Goal: Task Accomplishment & Management: Complete application form

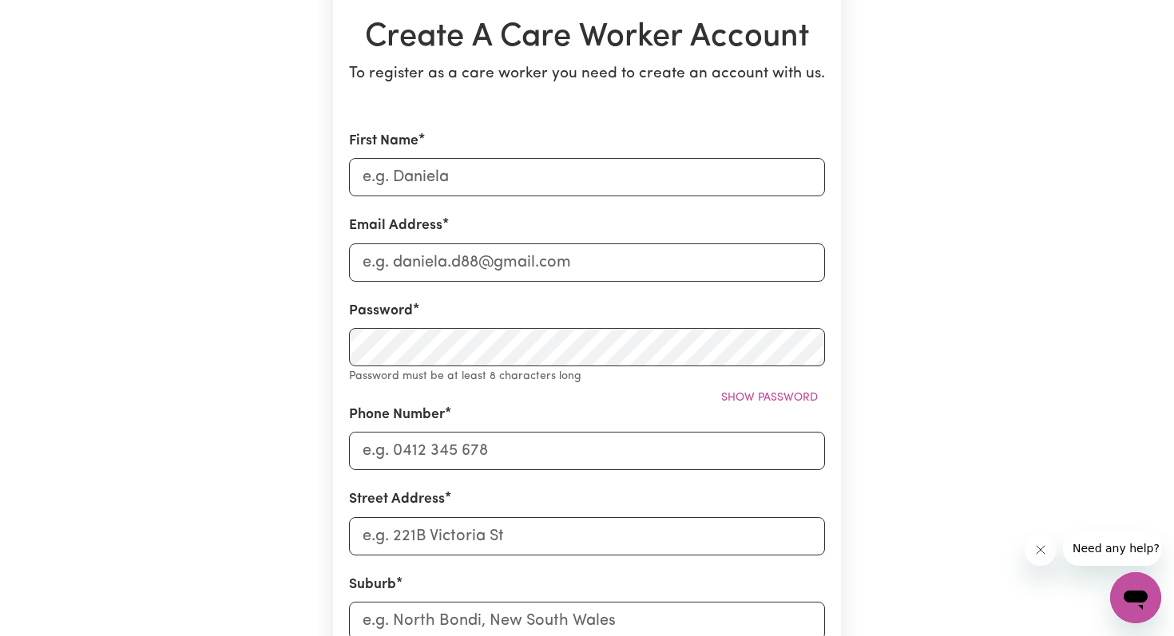
scroll to position [178, 0]
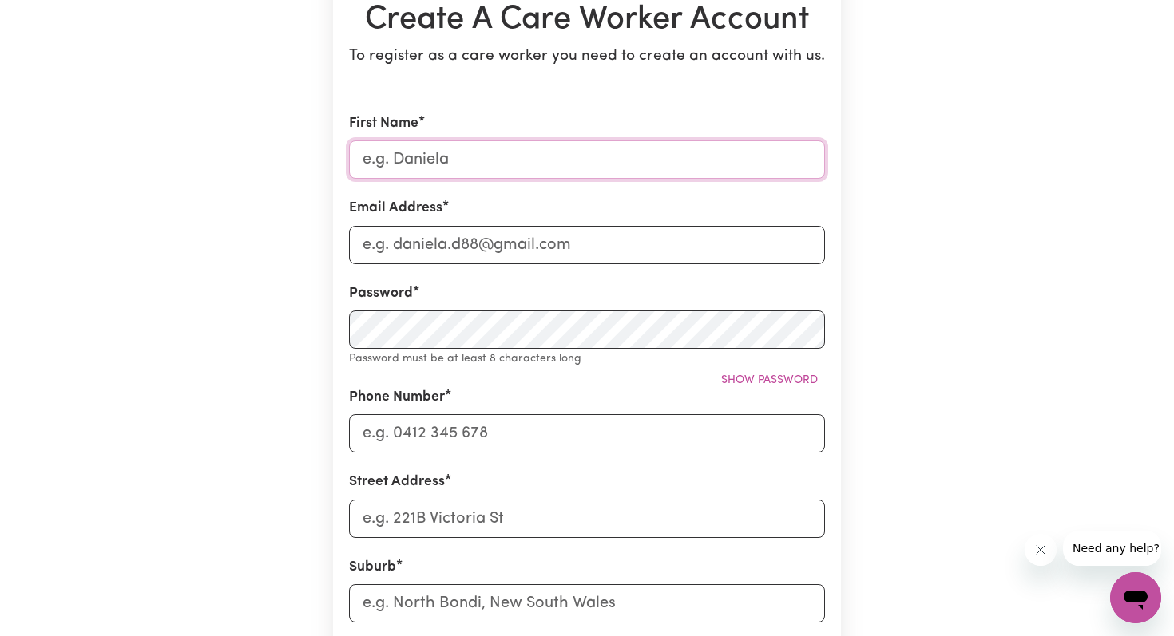
click at [501, 160] on input "First Name" at bounding box center [587, 160] width 476 height 38
type input "[PERSON_NAME]"
type input "[EMAIL_ADDRESS][DOMAIN_NAME]"
type input "0484747124"
type input "[STREET_ADDRESS]"
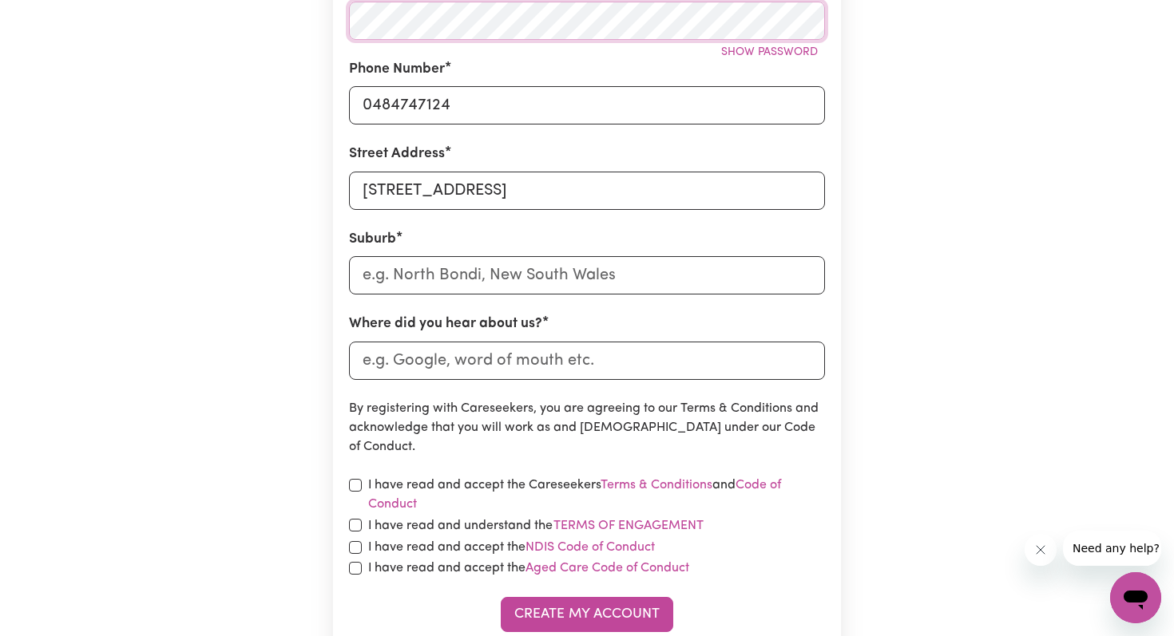
scroll to position [588, 0]
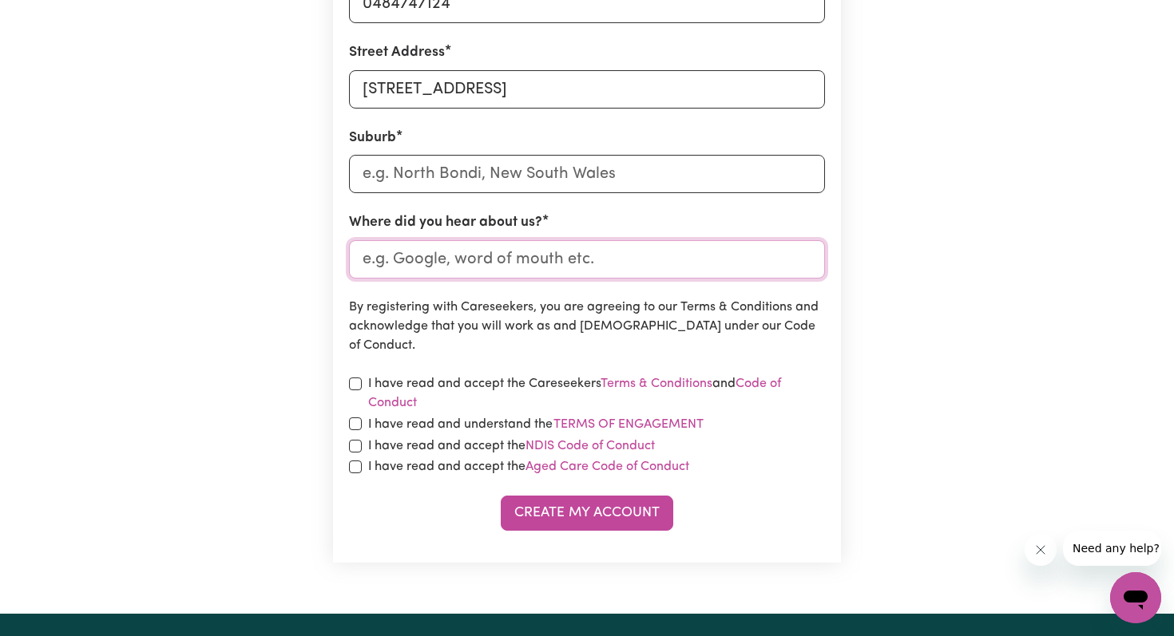
click at [485, 260] on input "Where did you hear about us?" at bounding box center [587, 259] width 476 height 38
type input "Job Site"
click at [492, 192] on input "text" at bounding box center [587, 174] width 476 height 38
click at [457, 176] on input "text" at bounding box center [587, 174] width 476 height 38
type input "Cas"
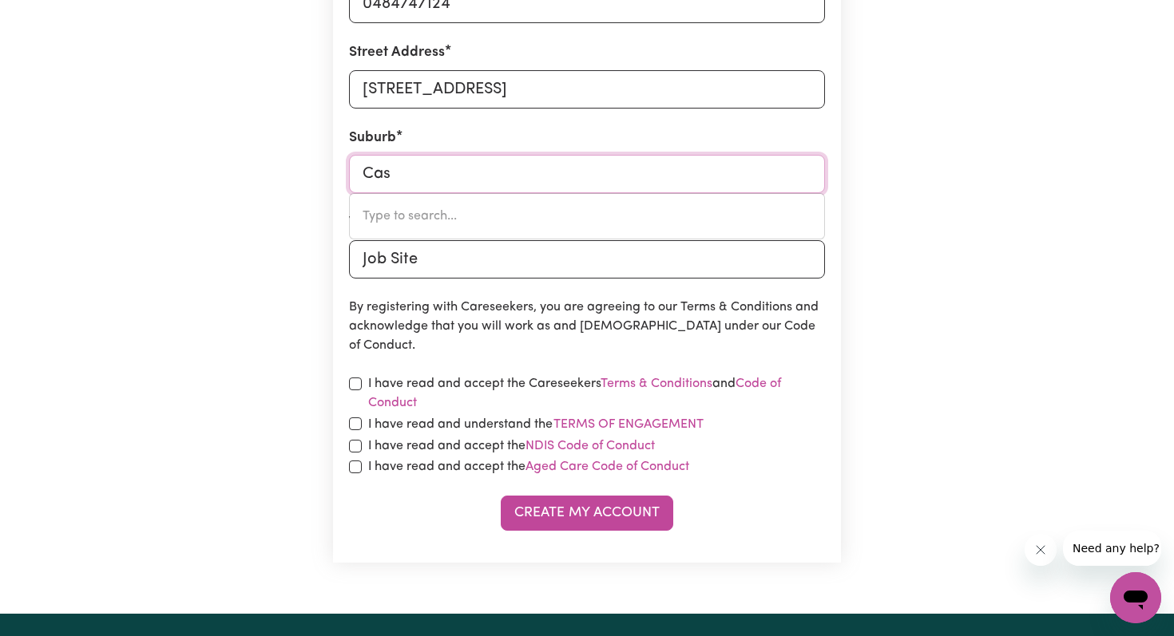
type input "[STREET_ADDRESS]"
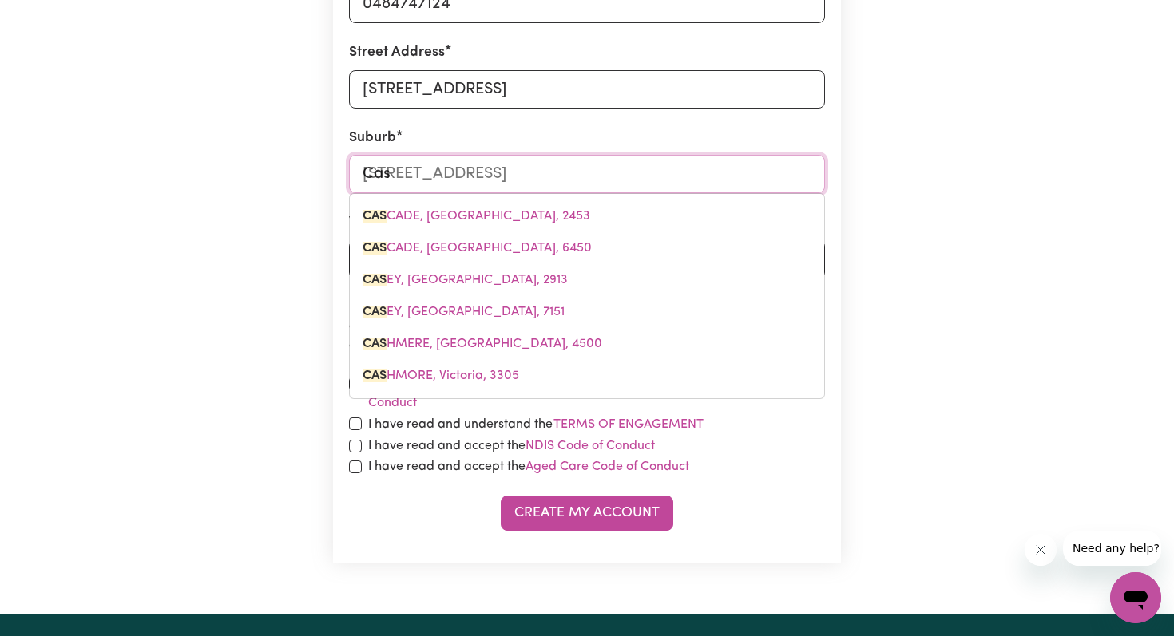
type input "Cast"
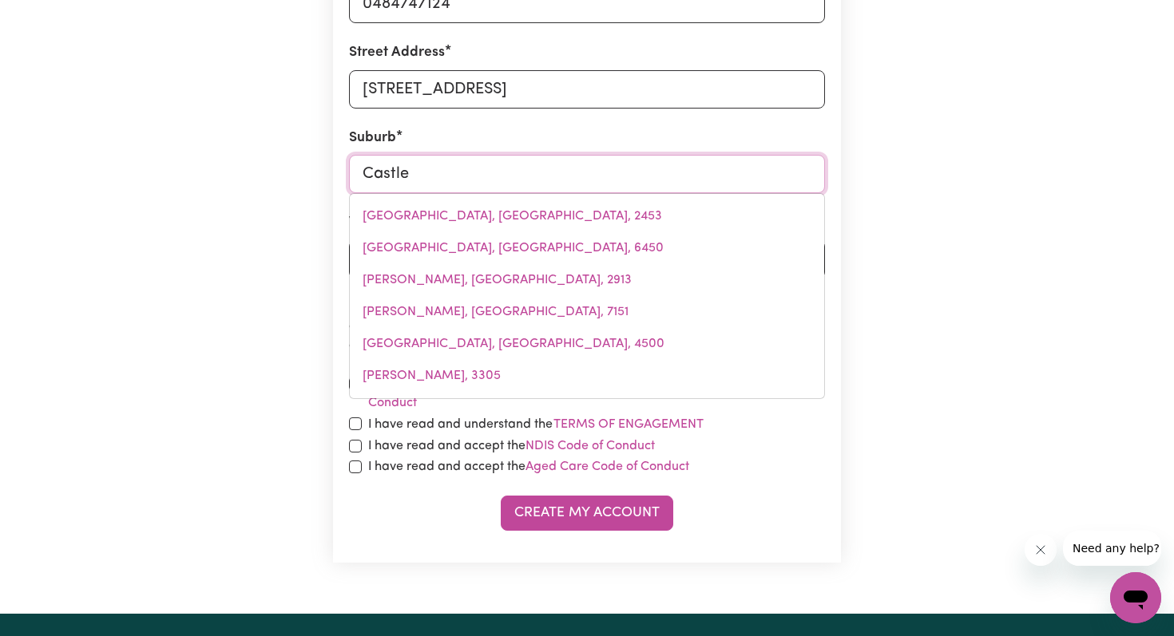
type input "Castle"
type input "[GEOGRAPHIC_DATA], [GEOGRAPHIC_DATA], 2069"
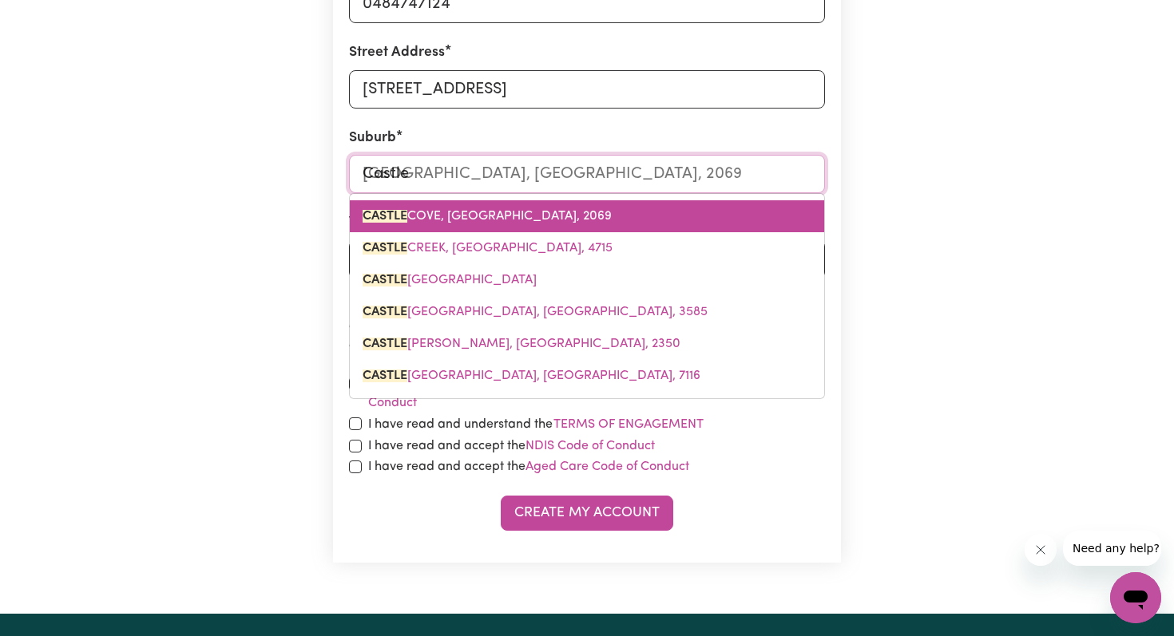
type input "Castle h"
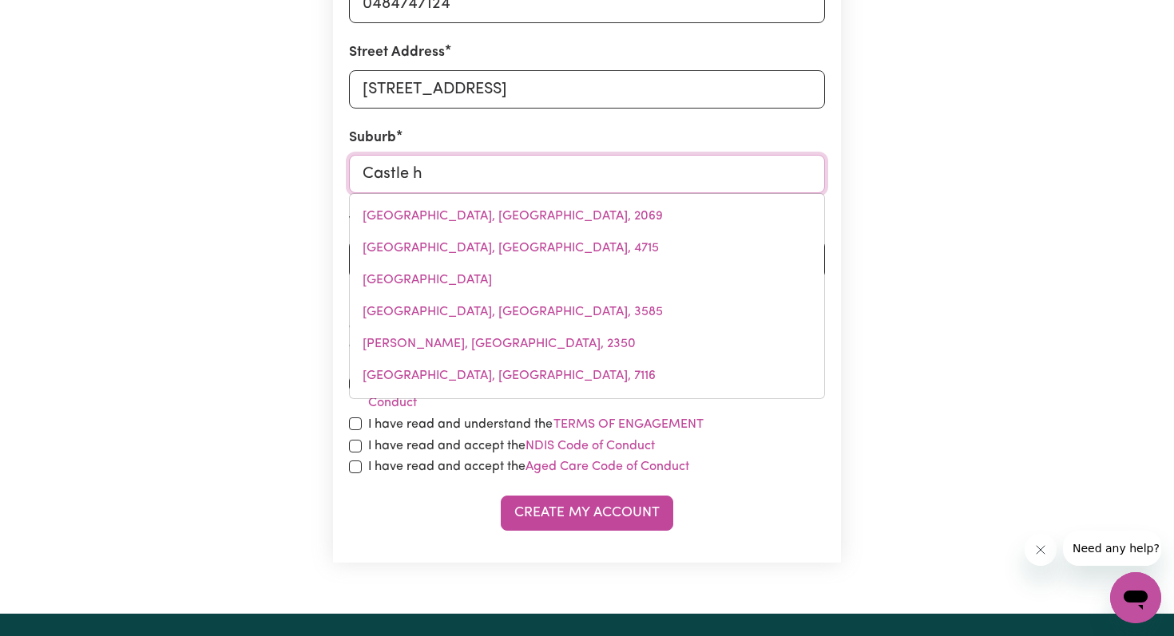
type input "[GEOGRAPHIC_DATA], [GEOGRAPHIC_DATA], 2154"
type input "Castle hi"
type input "[GEOGRAPHIC_DATA], [GEOGRAPHIC_DATA], 2154"
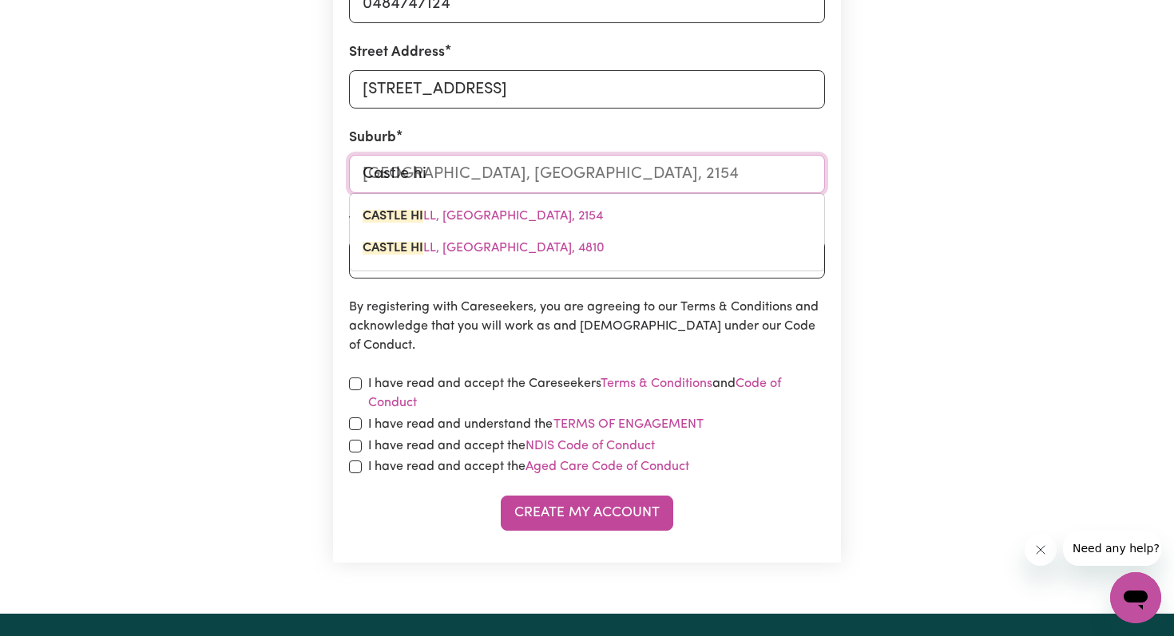
type input "Castle hil"
type input "[GEOGRAPHIC_DATA], [GEOGRAPHIC_DATA], 2154"
type input "[GEOGRAPHIC_DATA]"
type input "[GEOGRAPHIC_DATA], [GEOGRAPHIC_DATA], 2154"
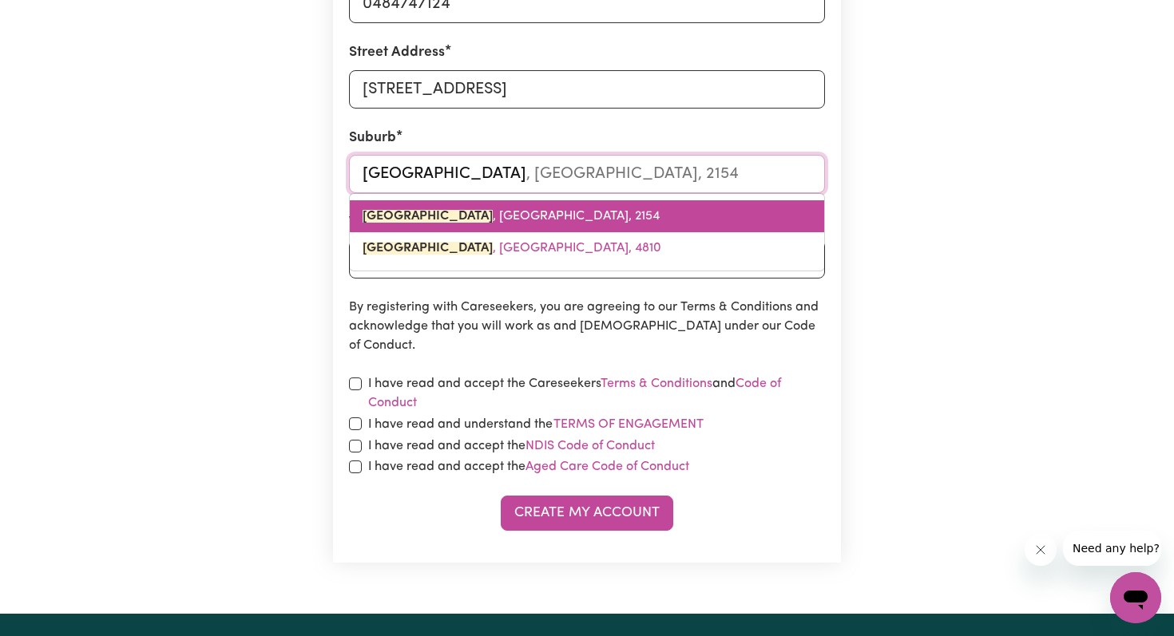
click at [541, 208] on link "[GEOGRAPHIC_DATA] , [GEOGRAPHIC_DATA], 2154" at bounding box center [587, 216] width 474 height 32
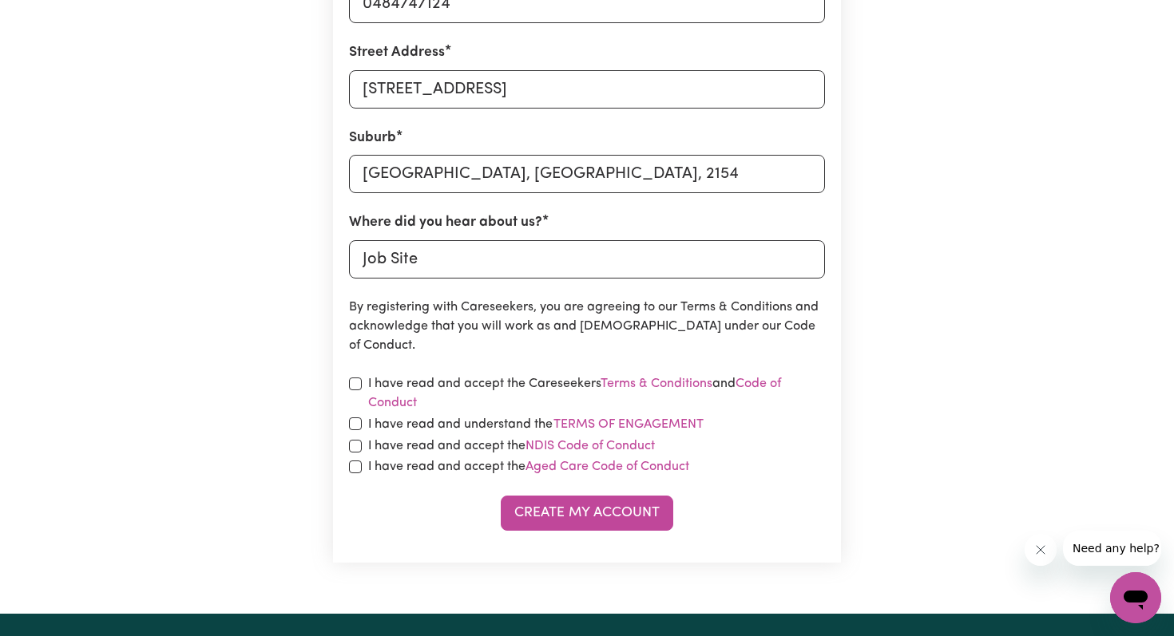
click at [403, 382] on label "I have read and accept the Careseekers Terms & Conditions and Code of Conduct" at bounding box center [596, 393] width 457 height 38
click at [410, 412] on label "I have read and accept the Careseekers Terms & Conditions and Code of Conduct" at bounding box center [596, 393] width 457 height 38
click at [355, 386] on input "checkbox" at bounding box center [355, 384] width 13 height 13
checkbox input "true"
click at [355, 418] on input "checkbox" at bounding box center [355, 424] width 13 height 13
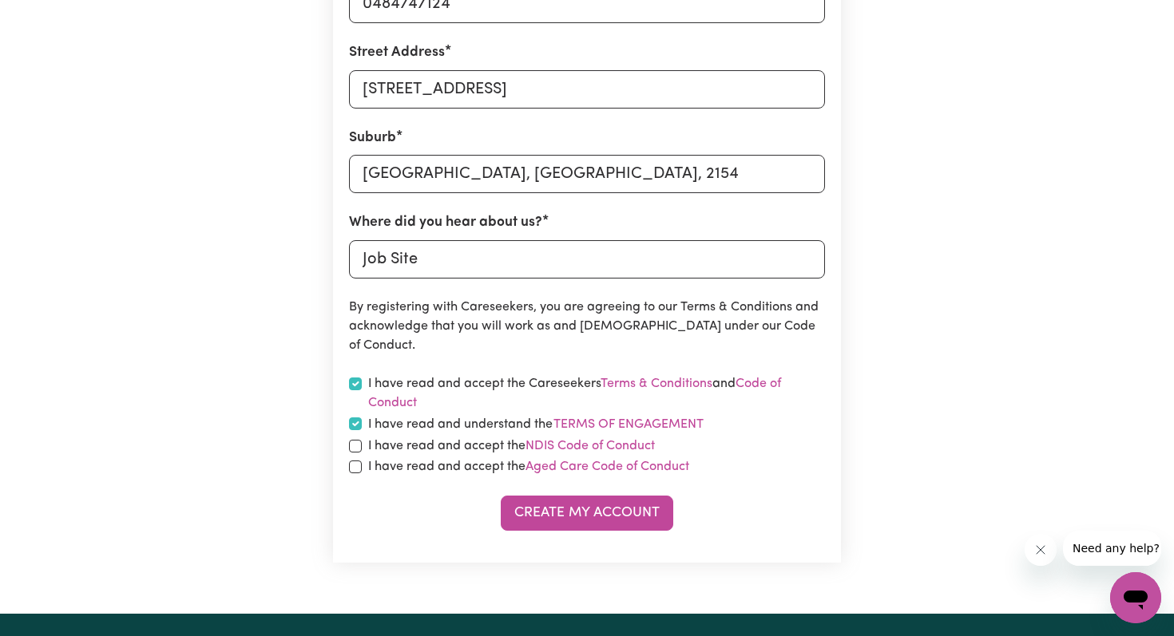
checkbox input "true"
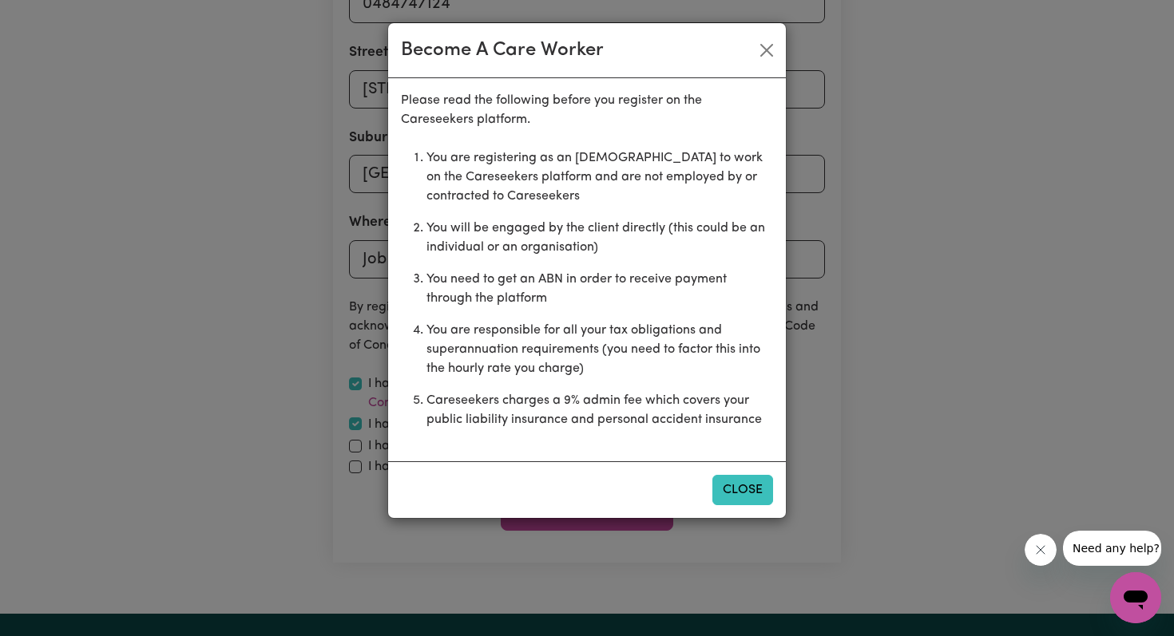
click at [740, 489] on button "Close" at bounding box center [742, 490] width 61 height 30
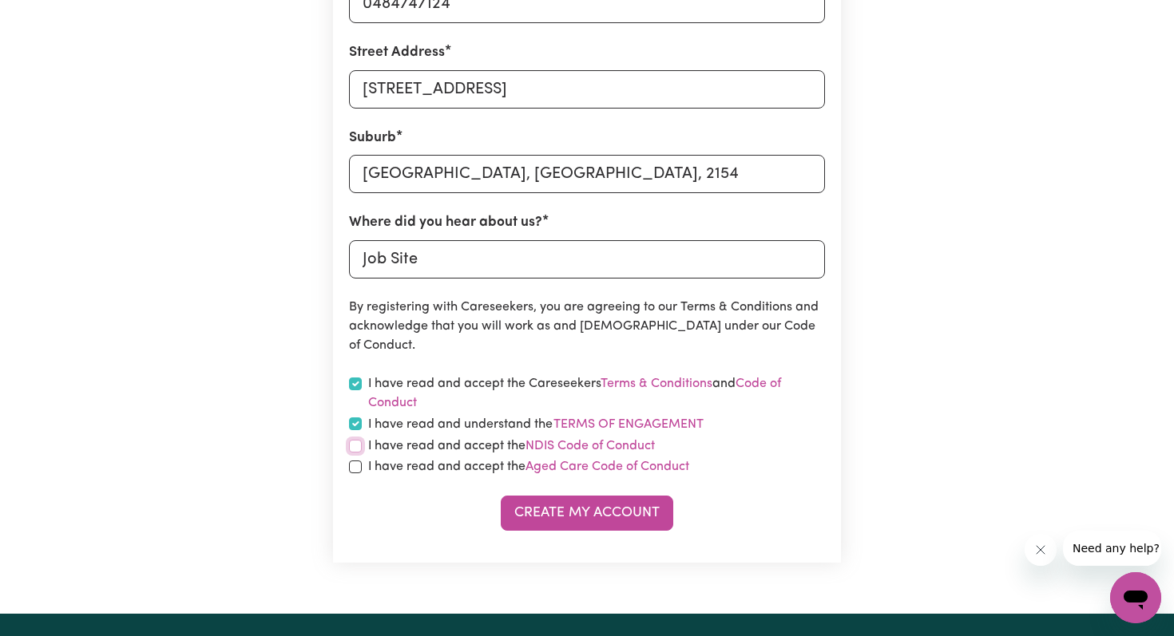
click at [353, 444] on input "checkbox" at bounding box center [355, 446] width 13 height 13
checkbox input "true"
click at [351, 465] on input "checkbox" at bounding box center [355, 467] width 13 height 13
checkbox input "true"
click at [571, 517] on button "Create My Account" at bounding box center [587, 513] width 172 height 35
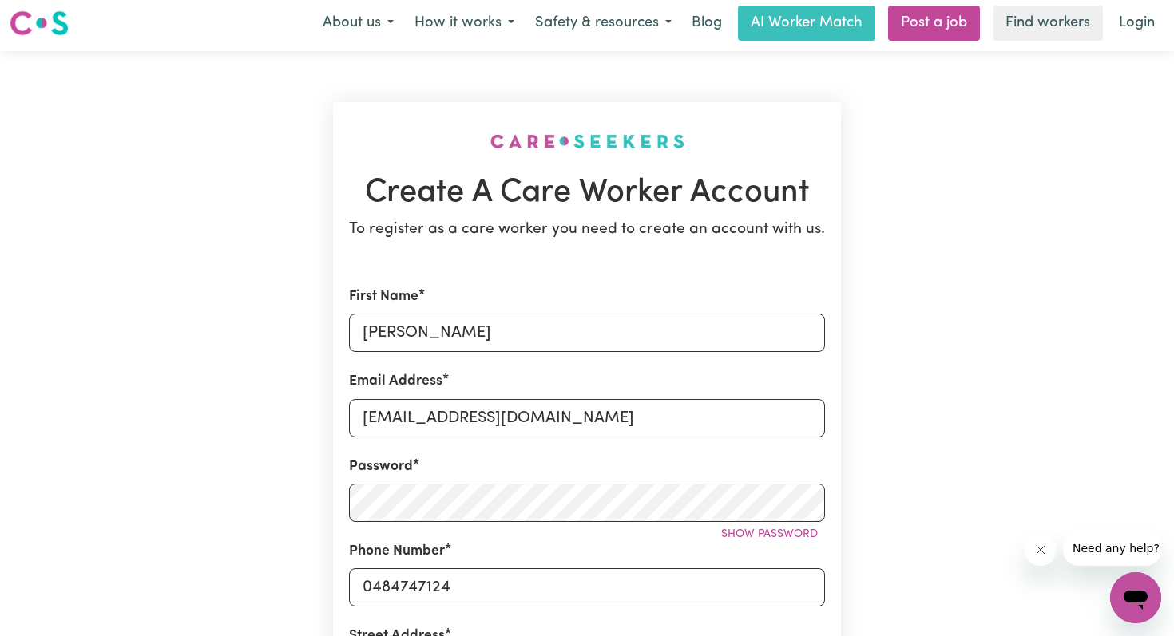
scroll to position [0, 0]
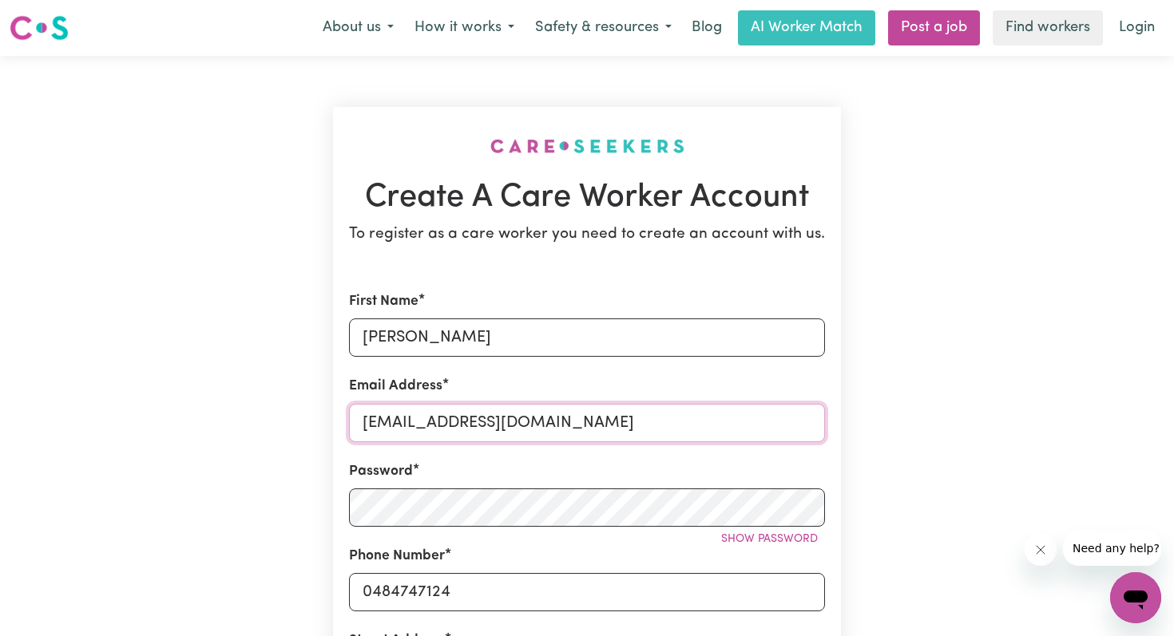
drag, startPoint x: 553, startPoint y: 426, endPoint x: 242, endPoint y: 402, distance: 312.4
type input "[PERSON_NAME][EMAIL_ADDRESS][DOMAIN_NAME]"
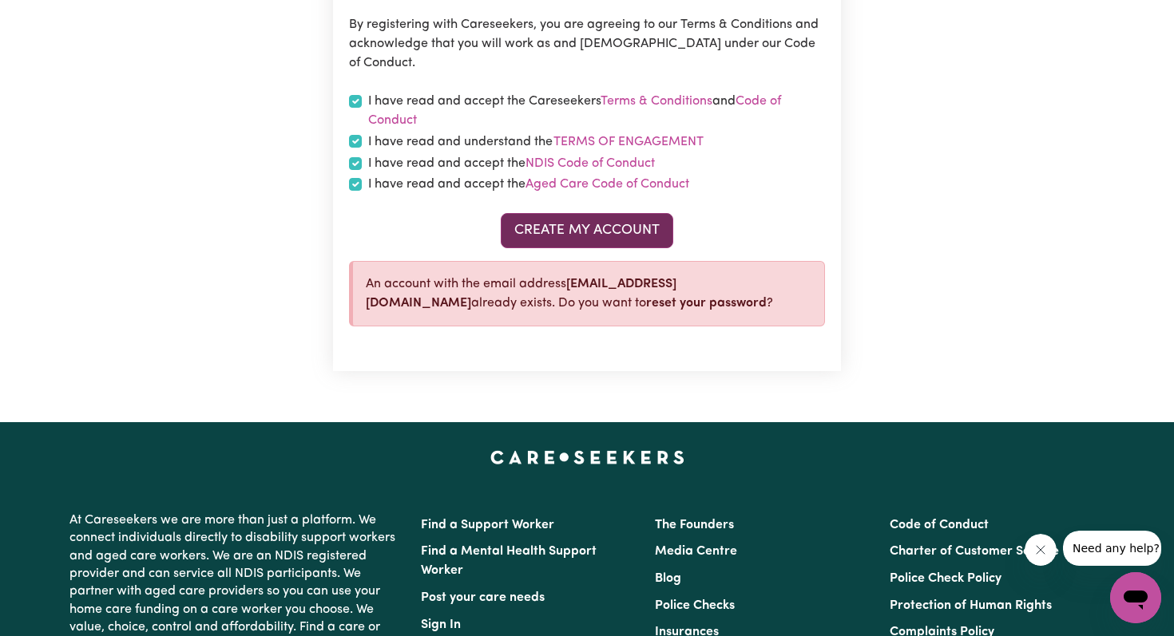
scroll to position [869, 0]
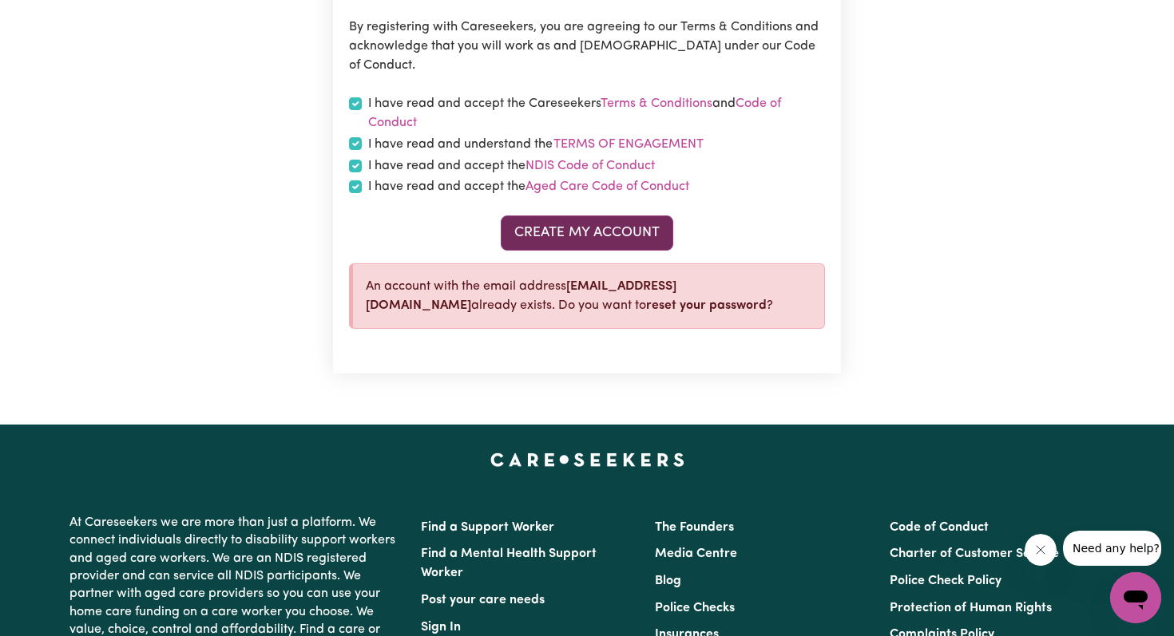
click at [547, 230] on button "Create My Account" at bounding box center [587, 233] width 172 height 35
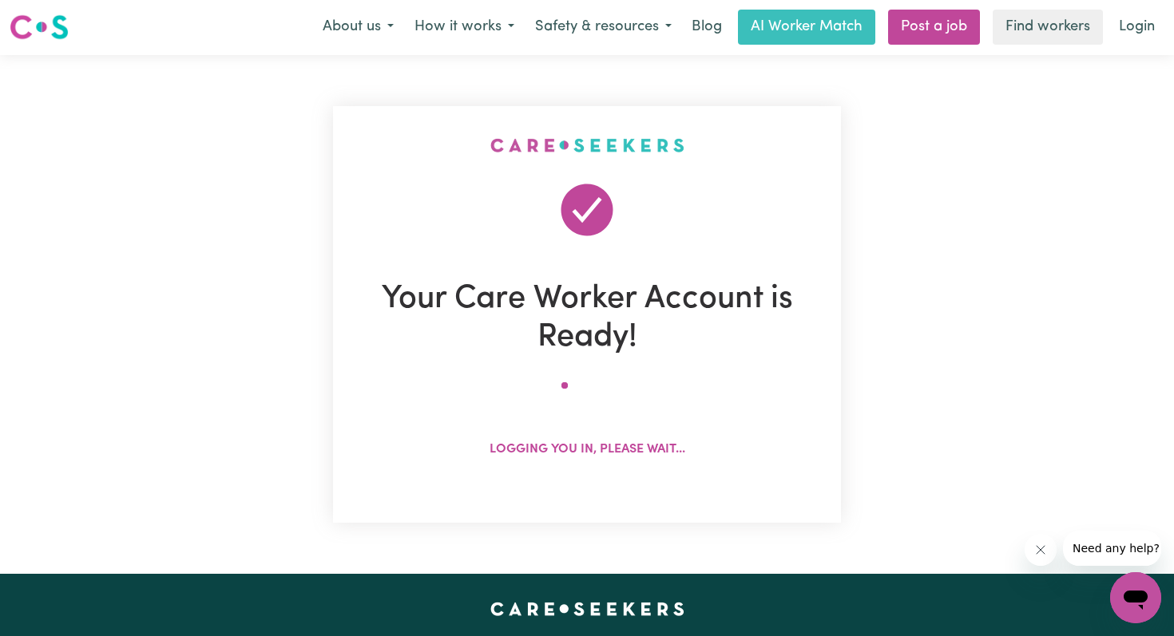
scroll to position [0, 0]
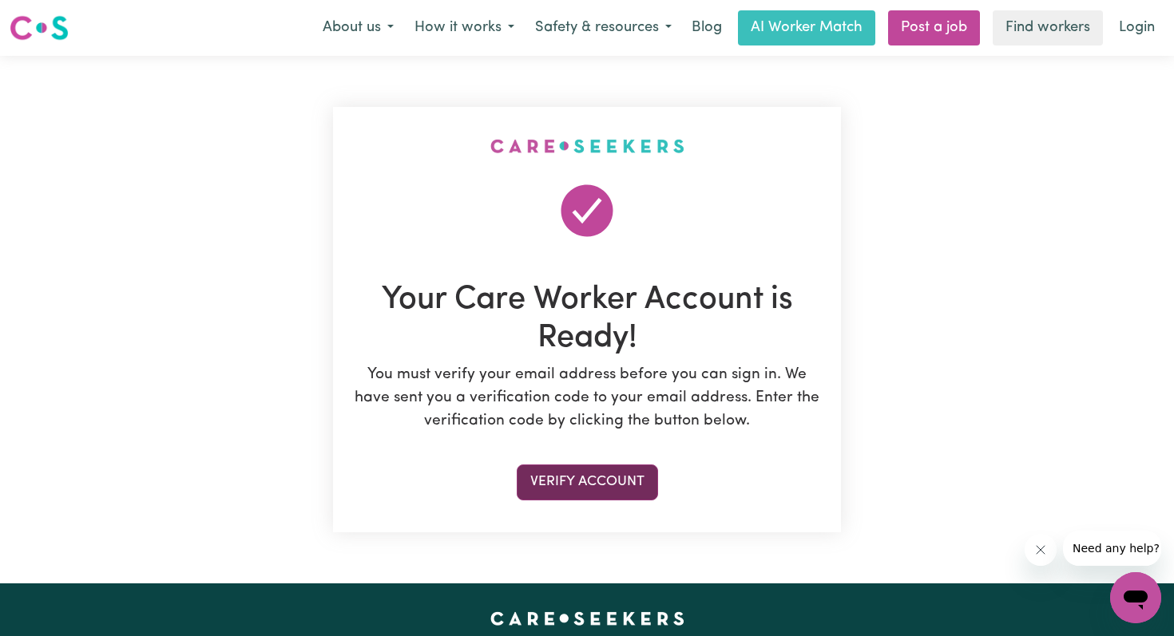
click at [555, 477] on button "Verify Account" at bounding box center [587, 482] width 141 height 35
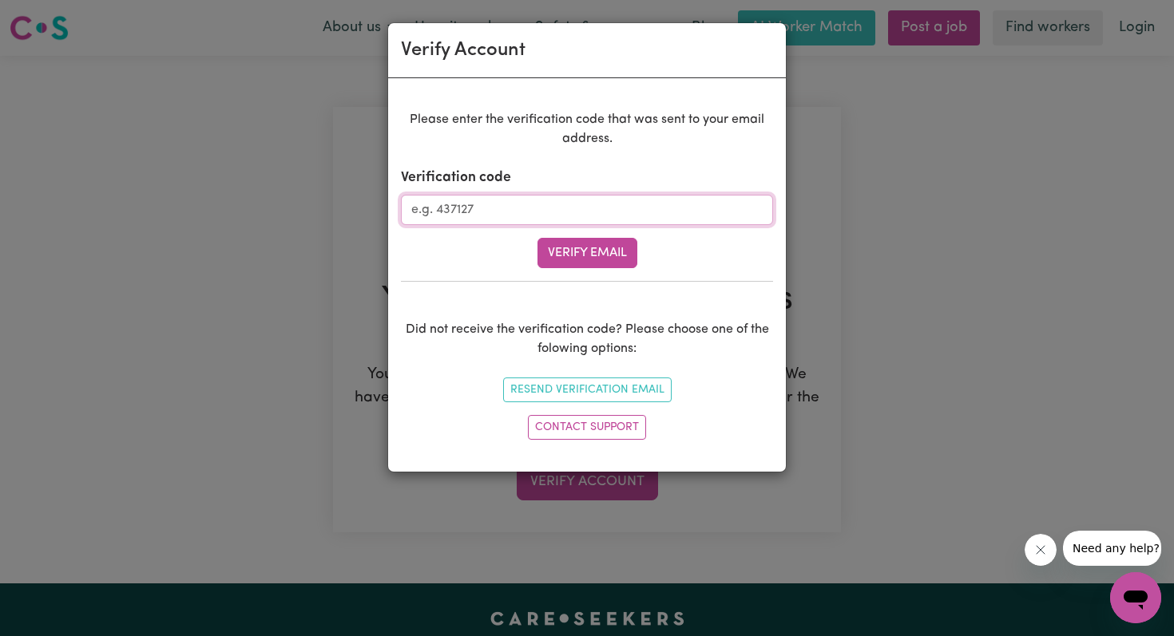
click at [490, 221] on input "Verification code" at bounding box center [587, 210] width 372 height 30
type input "870469"
click at [588, 253] on button "Verify Email" at bounding box center [587, 253] width 100 height 30
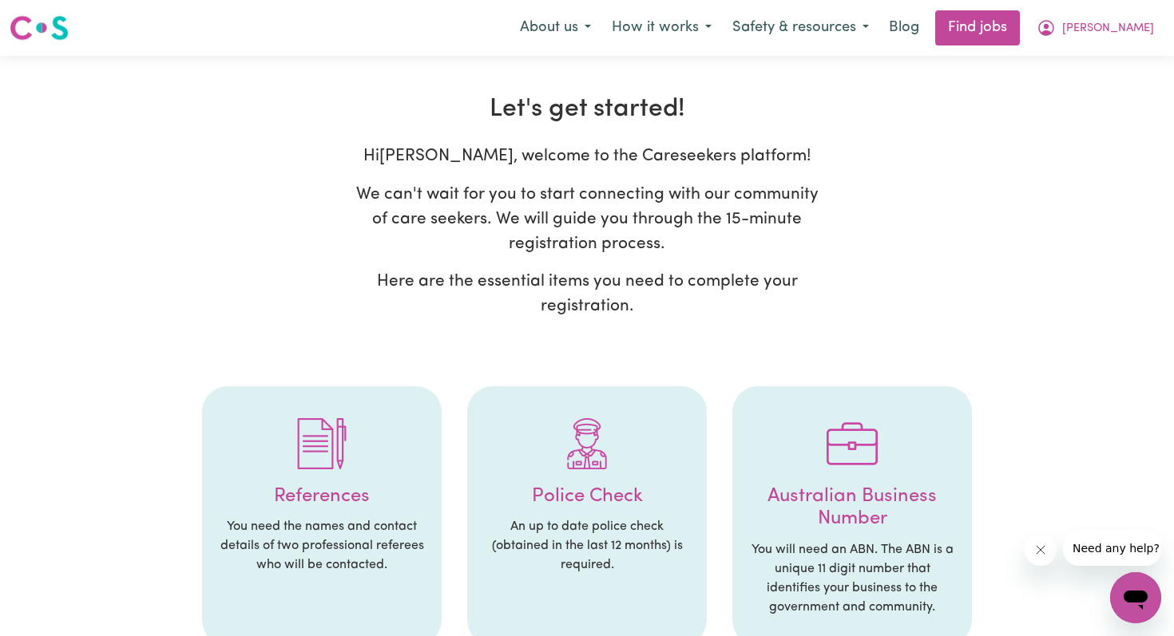
click at [1042, 547] on icon "Close message from company" at bounding box center [1040, 550] width 8 height 8
click at [998, 30] on link "Find jobs" at bounding box center [977, 27] width 85 height 35
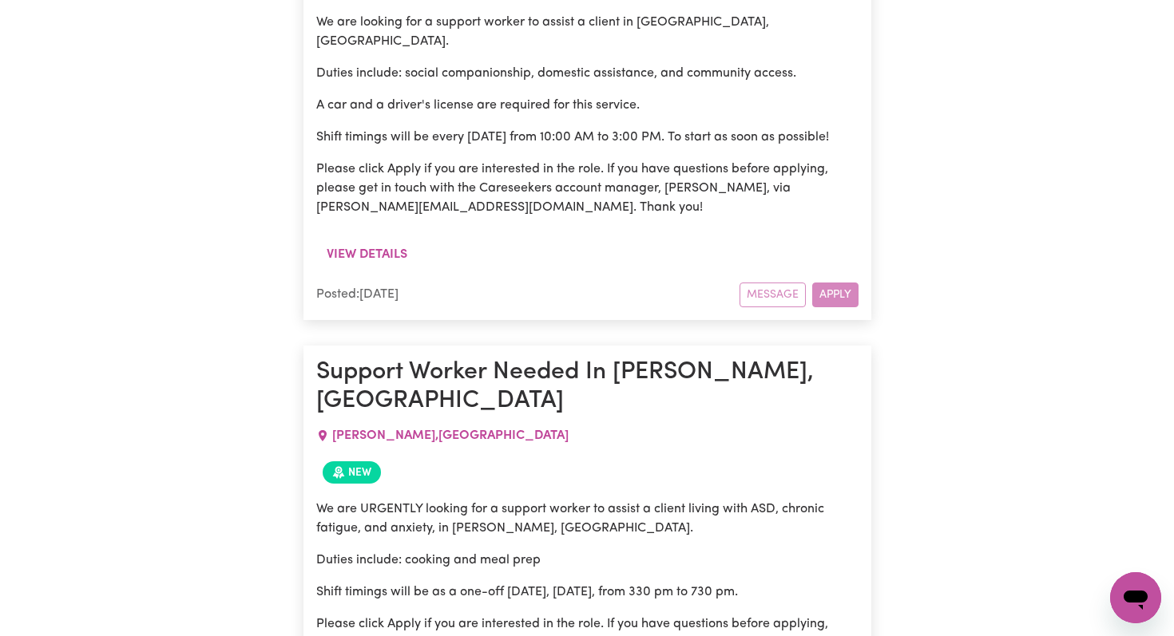
scroll to position [2685, 0]
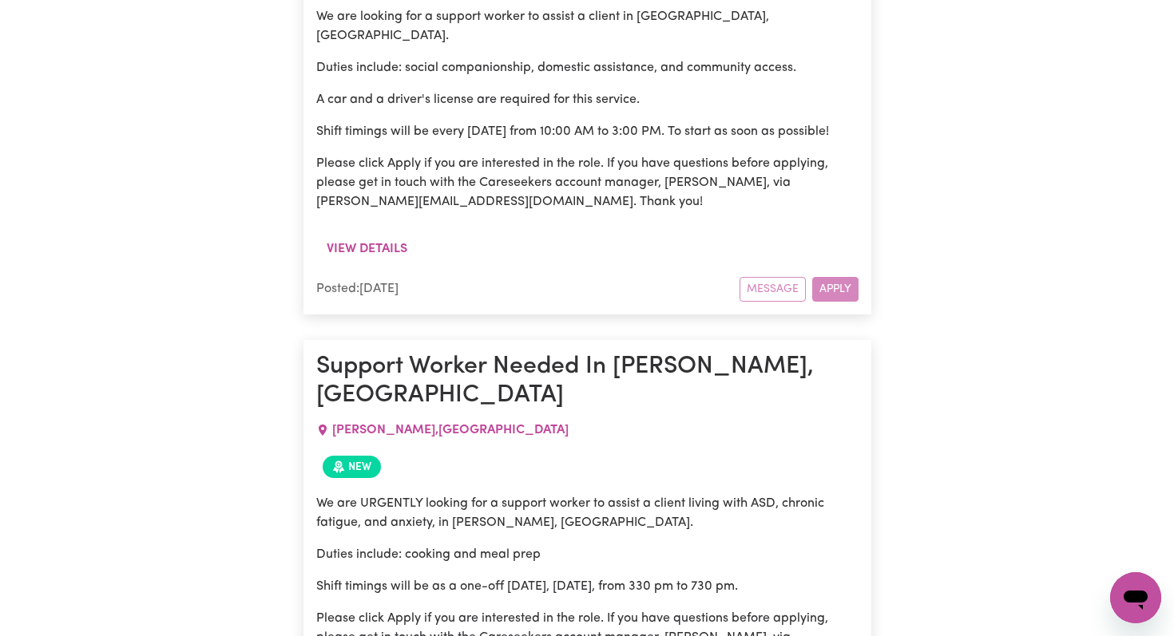
click at [818, 277] on div "Message Apply" at bounding box center [798, 289] width 119 height 25
click at [829, 277] on div "Message Apply" at bounding box center [798, 289] width 119 height 25
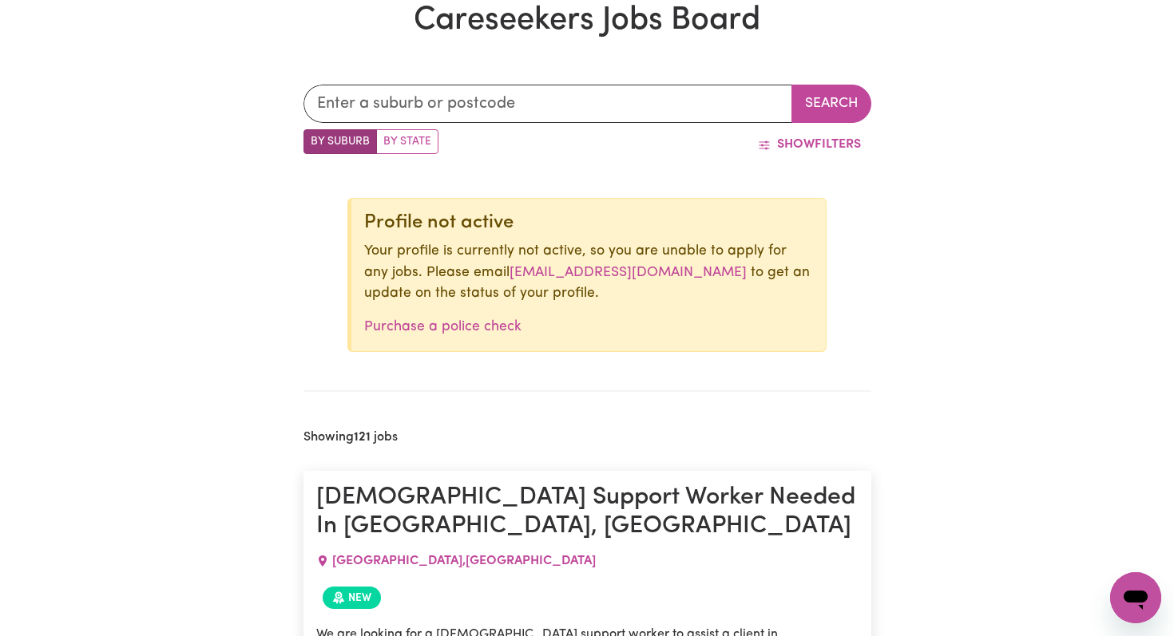
scroll to position [477, 0]
drag, startPoint x: 703, startPoint y: 274, endPoint x: 484, endPoint y: 280, distance: 218.9
click at [484, 280] on p "Your profile is currently not active, so you are unable to apply for any jobs. …" at bounding box center [588, 273] width 449 height 63
copy p "[EMAIL_ADDRESS][DOMAIN_NAME]"
